Goal: Information Seeking & Learning: Find specific page/section

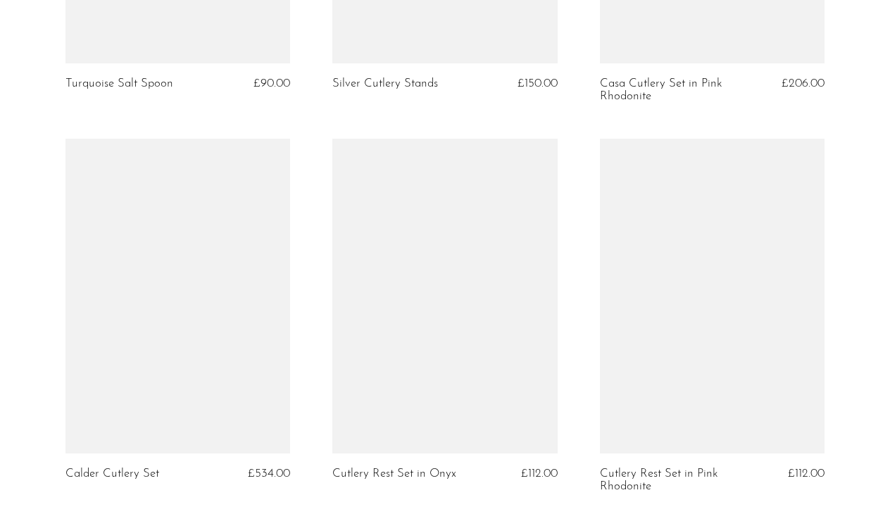
scroll to position [2291, 0]
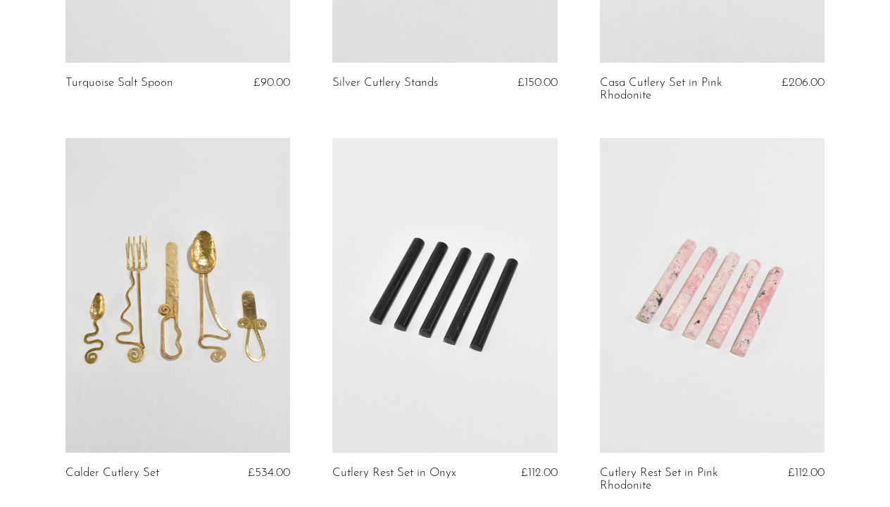
click at [239, 327] on link at bounding box center [177, 295] width 224 height 315
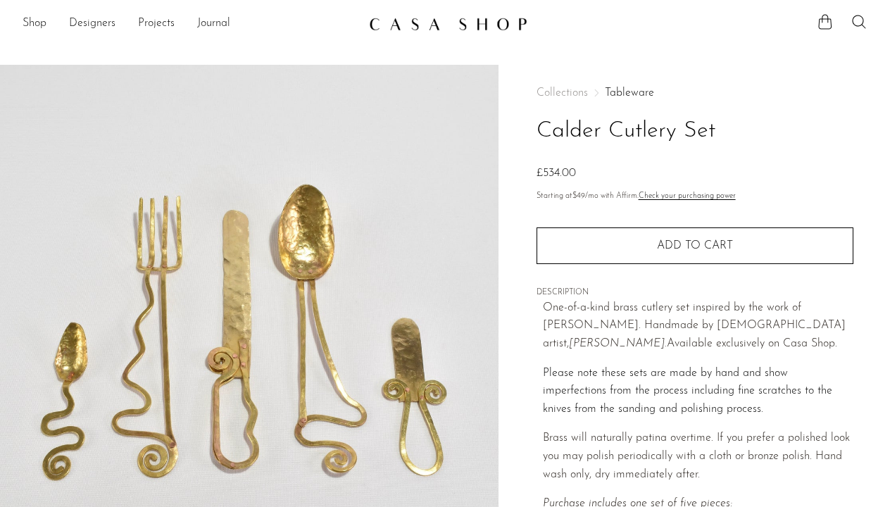
drag, startPoint x: 738, startPoint y: 326, endPoint x: 814, endPoint y: 318, distance: 76.4
click at [814, 318] on p "One-of-a-kind brass cutlery set inspired by the work of [PERSON_NAME]. Handmade…" at bounding box center [698, 326] width 310 height 54
copy em "[PERSON_NAME]."
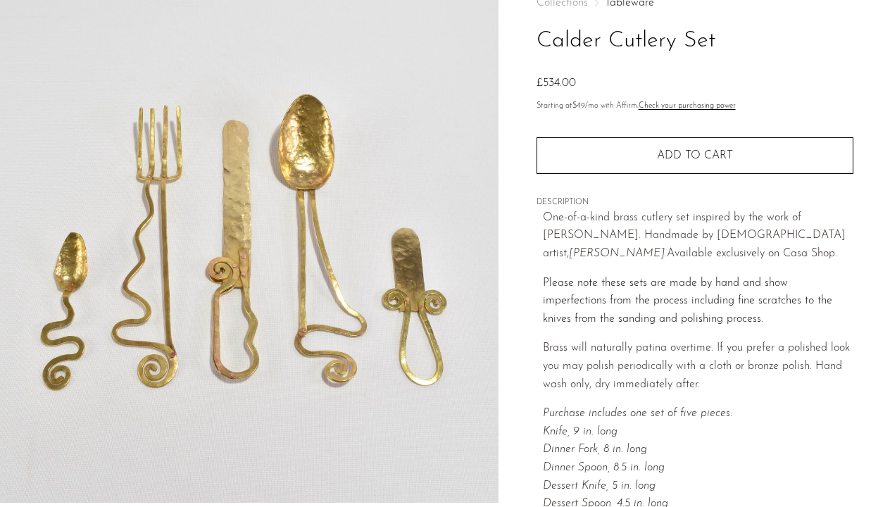
scroll to position [91, 0]
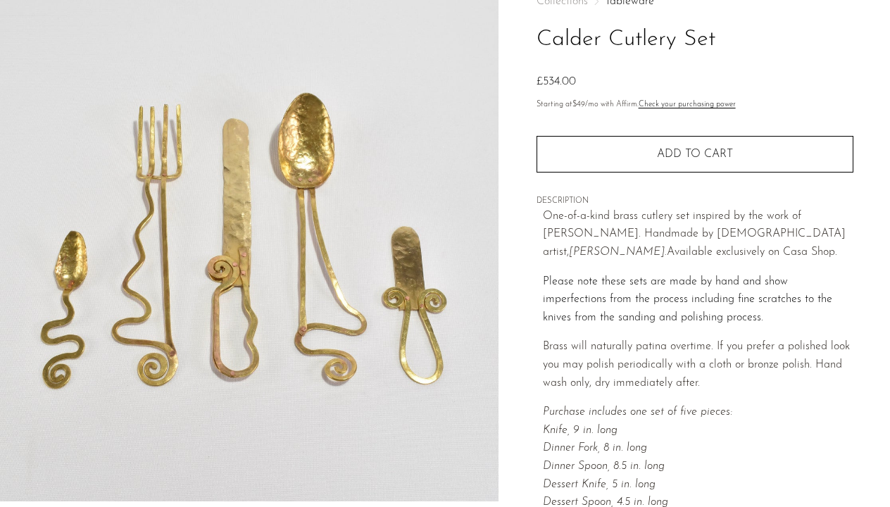
click at [605, 303] on p "Please note these sets are made by hand and show imperfections from the process…" at bounding box center [698, 300] width 310 height 54
drag, startPoint x: 543, startPoint y: 215, endPoint x: 676, endPoint y: 215, distance: 133.0
click at [676, 215] on p "One-of-a-kind brass cutlery set inspired by the work of [PERSON_NAME]. Handmade…" at bounding box center [698, 235] width 310 height 54
copy p "One-of-a-kind brass cutlery"
click at [702, 276] on span "Please note these sets are made by hand and show imperfections from the process…" at bounding box center [687, 299] width 289 height 47
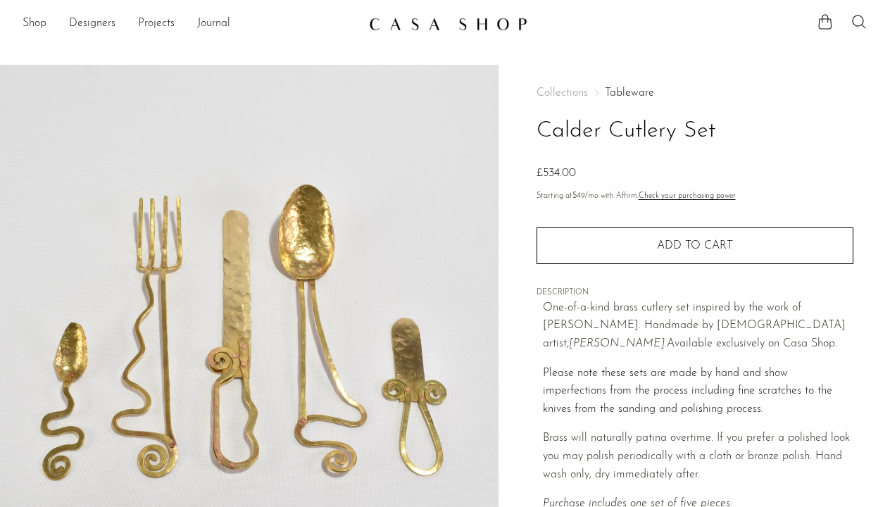
scroll to position [0, 0]
click at [859, 15] on icon at bounding box center [858, 21] width 13 height 13
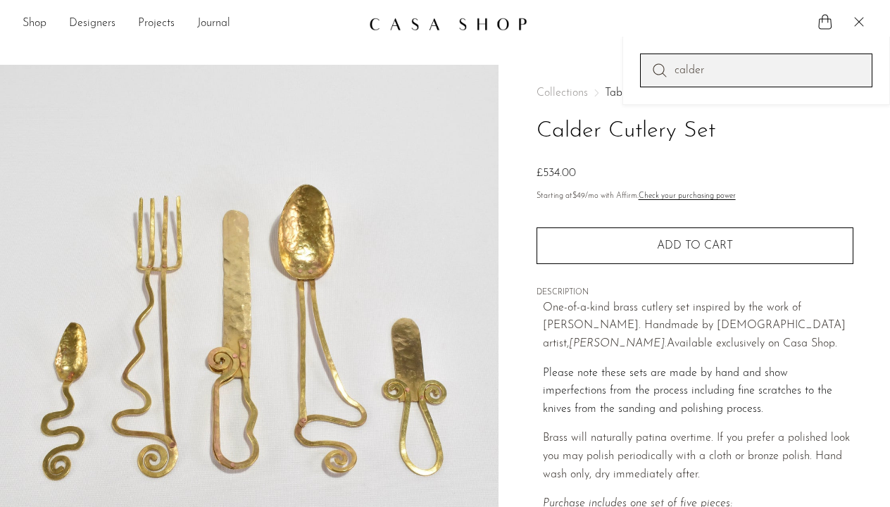
type input "calder"
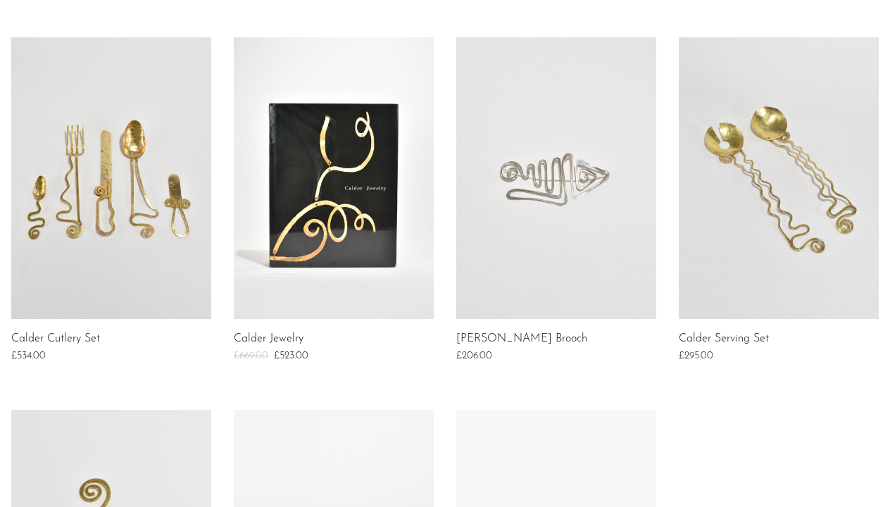
scroll to position [222, 0]
